Goal: Navigation & Orientation: Understand site structure

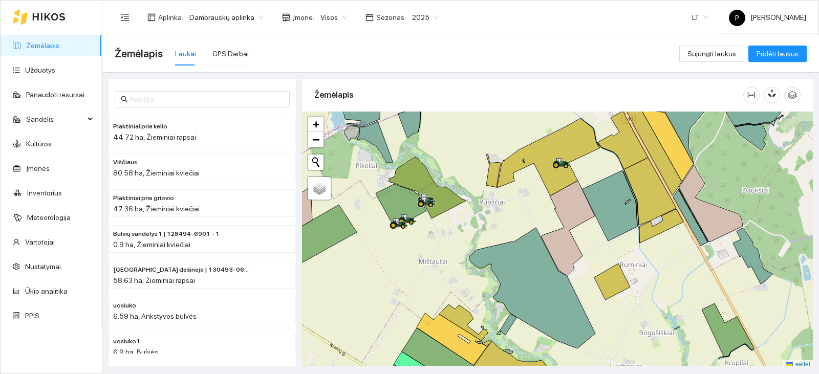
click at [473, 227] on div at bounding box center [557, 241] width 511 height 258
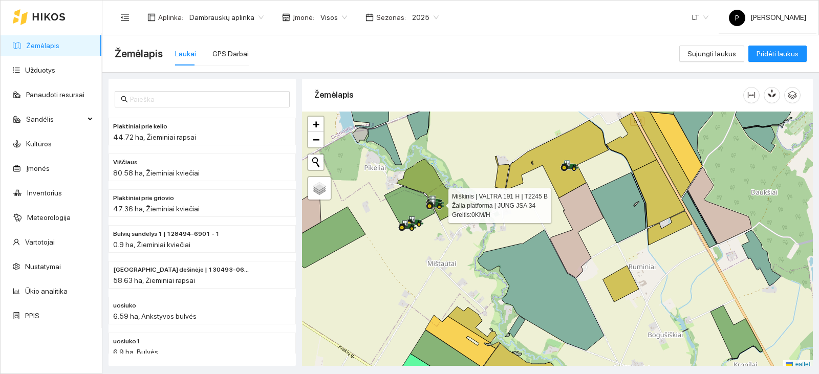
scroll to position [3, 0]
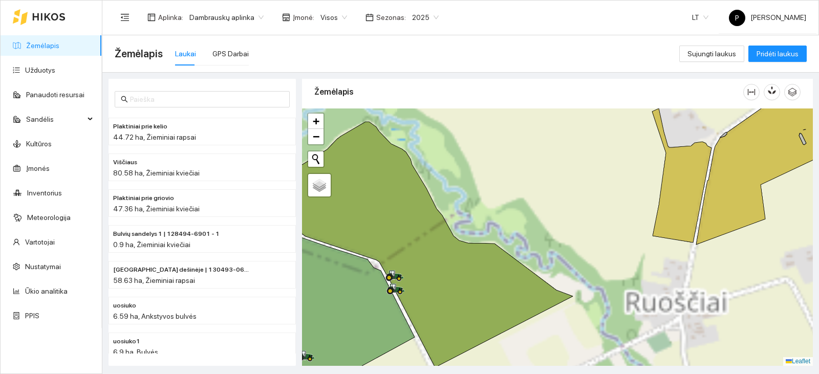
drag, startPoint x: 511, startPoint y: 182, endPoint x: 517, endPoint y: 182, distance: 5.7
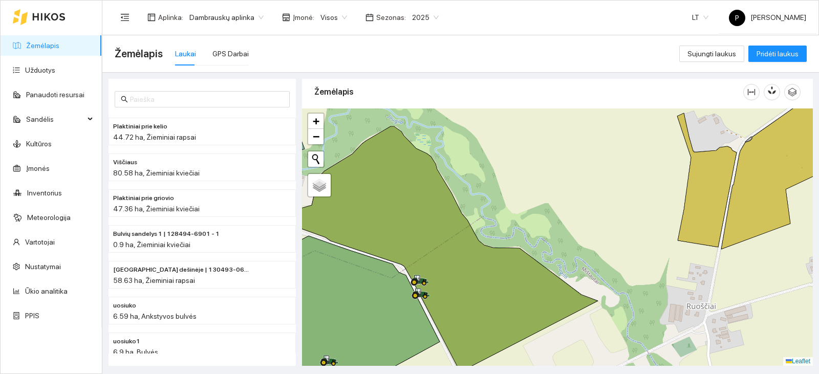
drag, startPoint x: 503, startPoint y: 185, endPoint x: 548, endPoint y: 188, distance: 45.6
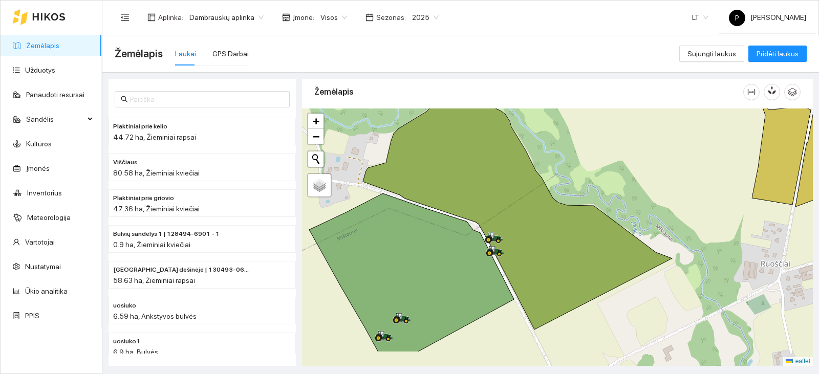
drag, startPoint x: 535, startPoint y: 194, endPoint x: 597, endPoint y: 159, distance: 70.8
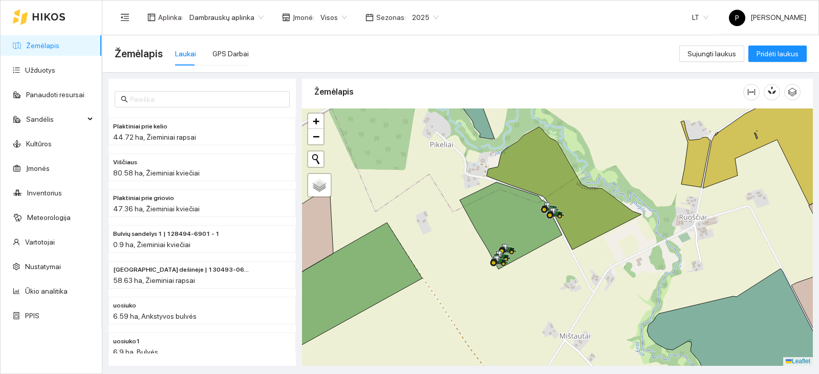
click at [652, 123] on div at bounding box center [557, 238] width 511 height 258
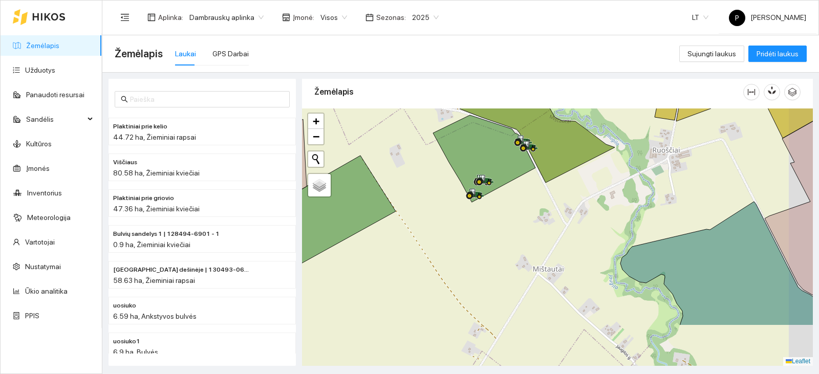
drag, startPoint x: 530, startPoint y: 296, endPoint x: 489, endPoint y: 191, distance: 112.7
click at [489, 191] on div at bounding box center [557, 238] width 511 height 258
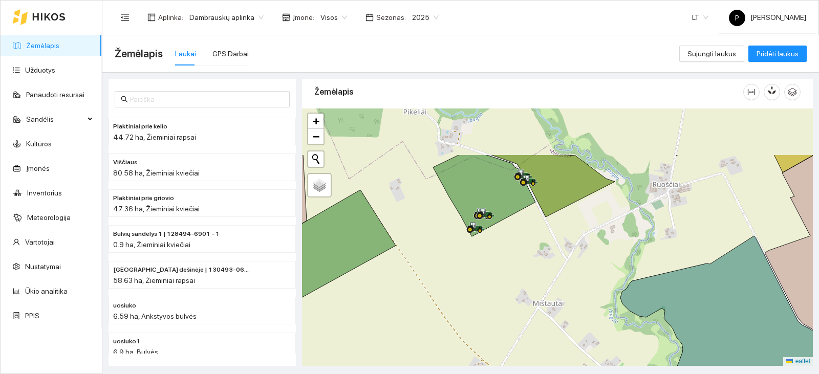
drag, startPoint x: 485, startPoint y: 167, endPoint x: 499, endPoint y: 240, distance: 73.6
click at [499, 240] on div at bounding box center [557, 238] width 511 height 258
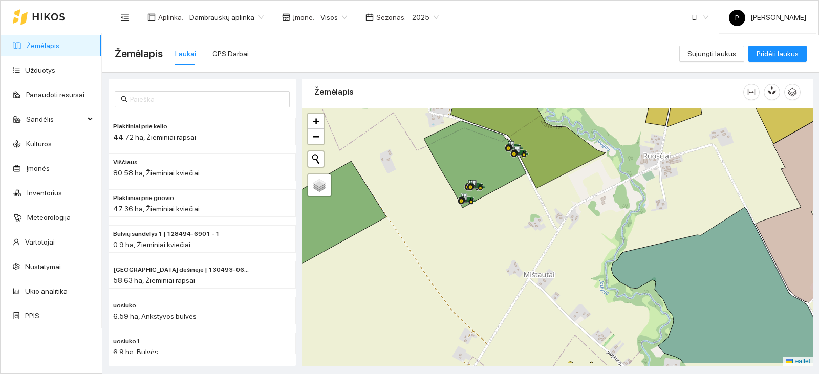
drag, startPoint x: 484, startPoint y: 256, endPoint x: 475, endPoint y: 227, distance: 30.1
click at [475, 227] on div at bounding box center [557, 238] width 511 height 258
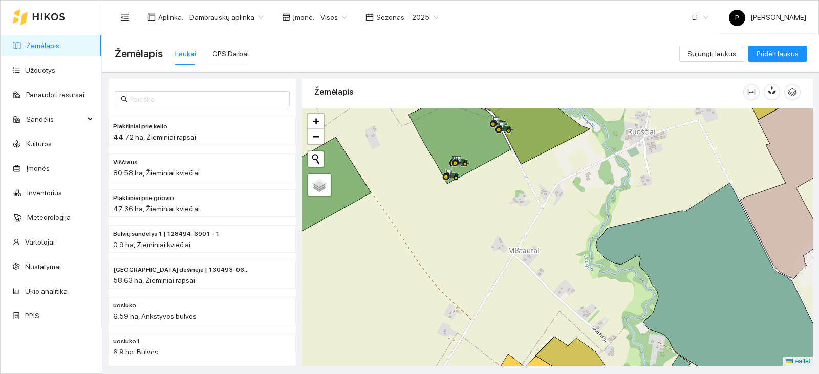
drag, startPoint x: 579, startPoint y: 250, endPoint x: 550, endPoint y: 209, distance: 50.1
click at [550, 209] on div at bounding box center [557, 238] width 511 height 258
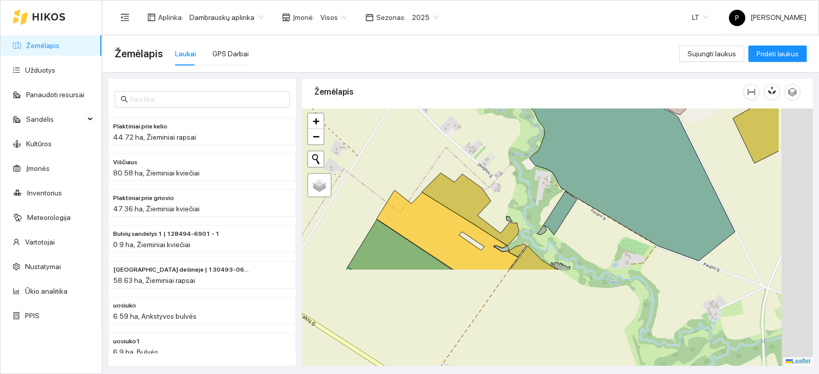
drag, startPoint x: 580, startPoint y: 310, endPoint x: 499, endPoint y: 186, distance: 147.6
click at [499, 186] on div at bounding box center [557, 238] width 511 height 258
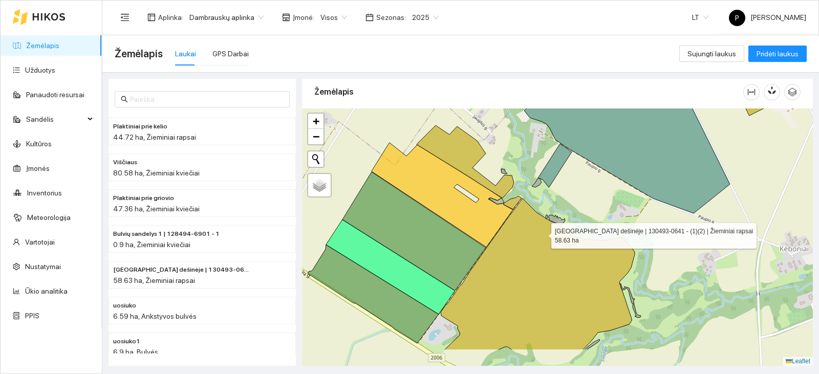
drag, startPoint x: 548, startPoint y: 286, endPoint x: 540, endPoint y: 208, distance: 78.3
click at [540, 208] on icon at bounding box center [538, 275] width 194 height 152
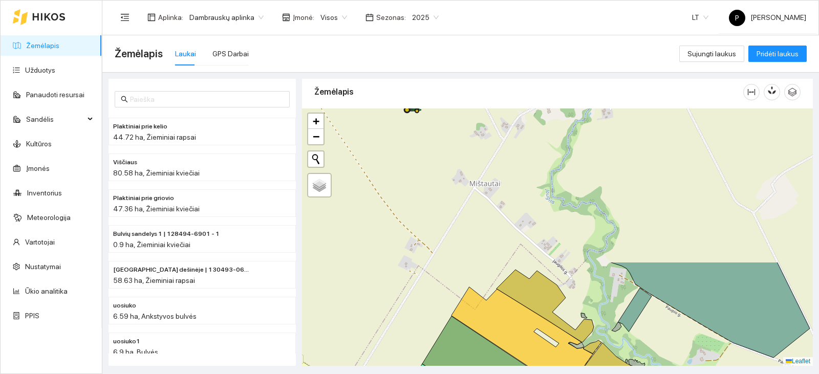
drag, startPoint x: 535, startPoint y: 235, endPoint x: 602, endPoint y: 373, distance: 154.4
click at [602, 373] on main "Žemėlapis Laukai GPS Darbai Sujungti laukus Pridėti laukus Plaktiniai prie keli…" at bounding box center [460, 204] width 717 height 339
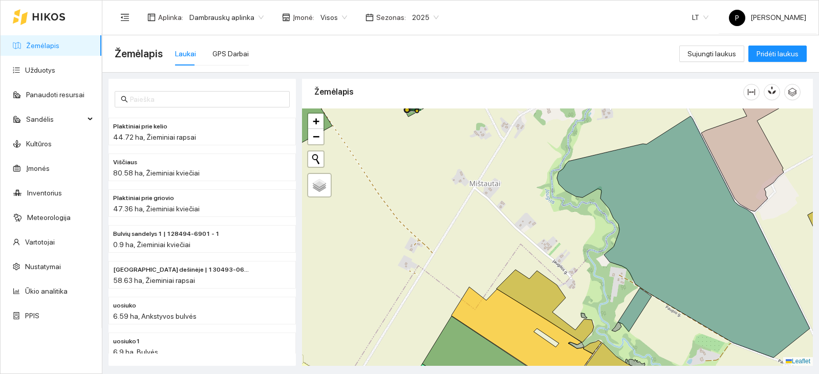
drag, startPoint x: 521, startPoint y: 237, endPoint x: 572, endPoint y: 382, distance: 154.0
click at [572, 374] on html "Žemėlapis Užduotys Panaudoti resursai Sandėlis Kultūros Įmonės Inventorius Mete…" at bounding box center [409, 187] width 819 height 374
